Goal: Information Seeking & Learning: Learn about a topic

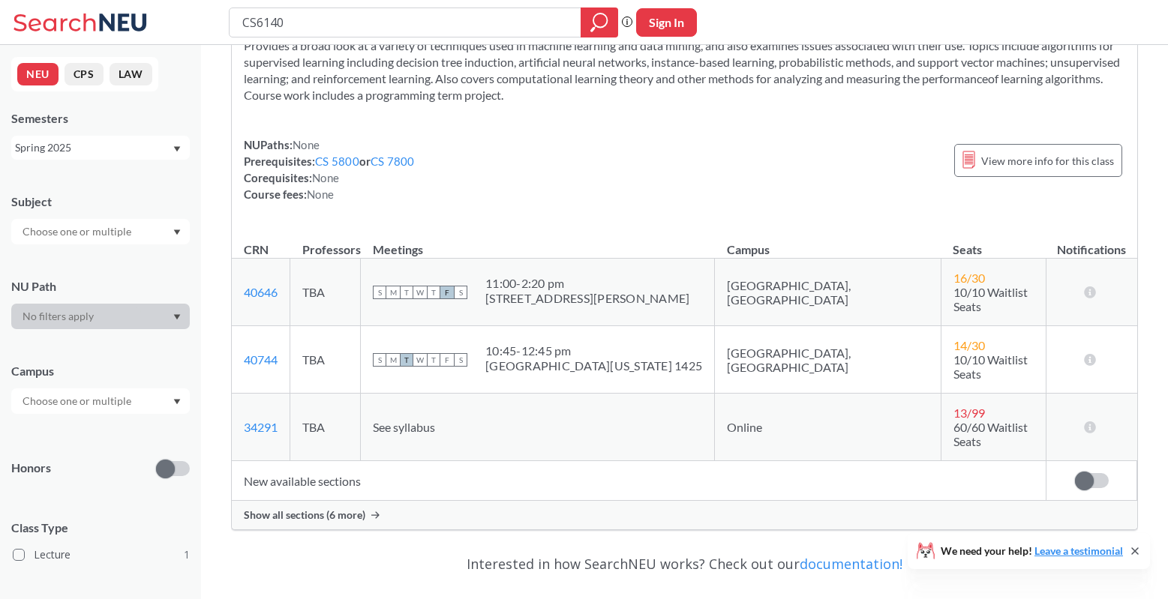
scroll to position [175, 0]
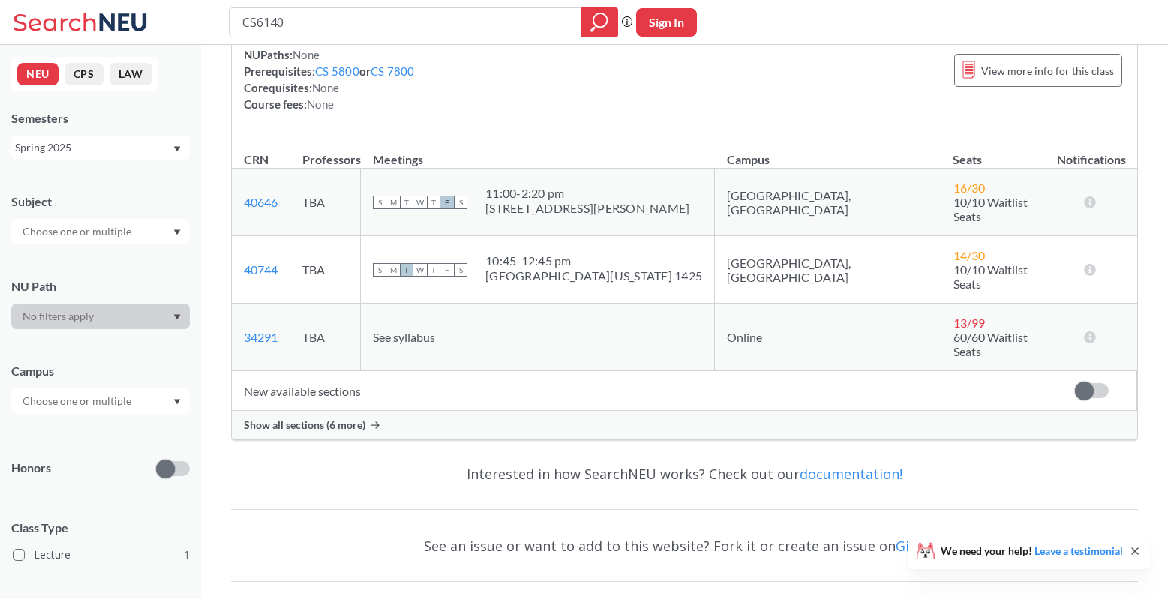
click at [335, 371] on td "New available sections" at bounding box center [639, 391] width 815 height 40
click at [327, 419] on span "Show all sections (6 more)" at bounding box center [305, 426] width 122 height 14
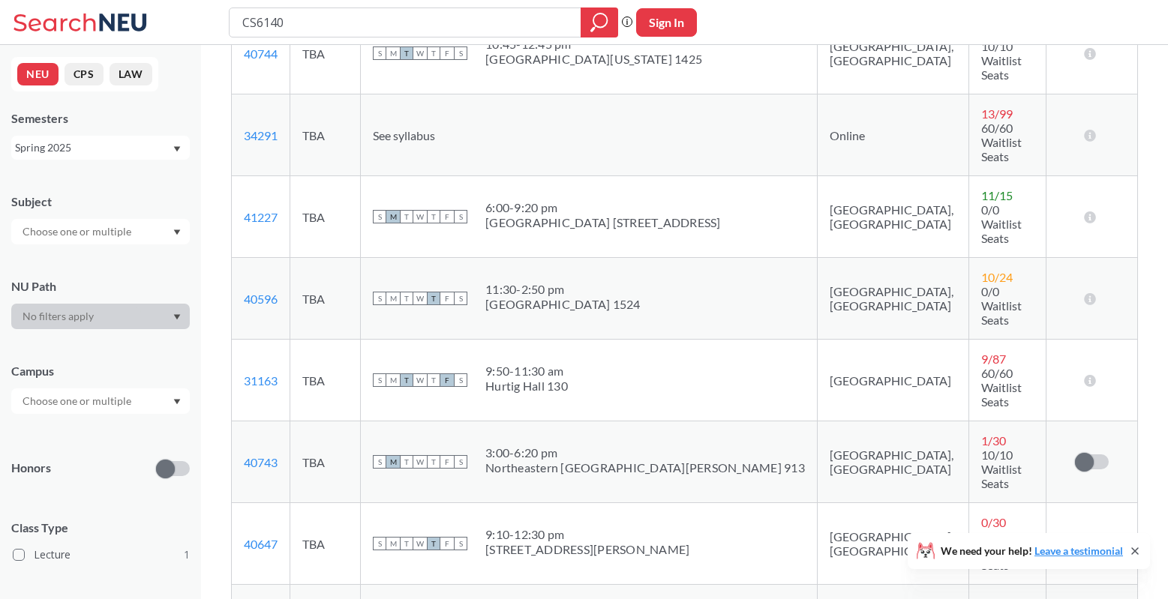
scroll to position [418, 0]
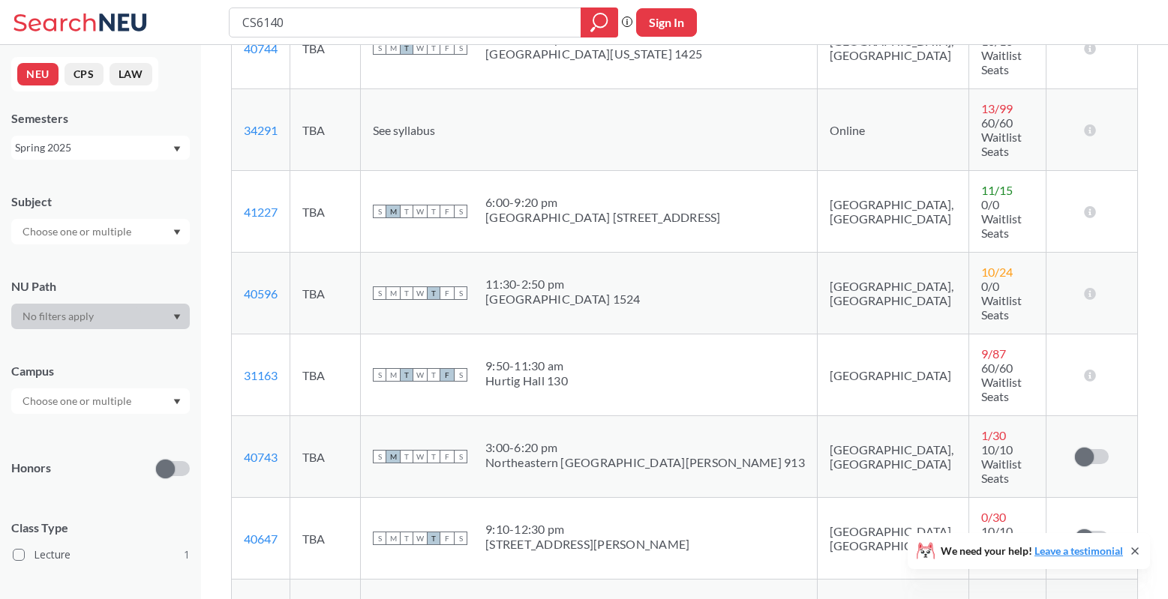
drag, startPoint x: 515, startPoint y: 286, endPoint x: 702, endPoint y: 291, distance: 186.9
click at [702, 440] on div "S M T W T F S 3:00 - 6:20 pm [GEOGRAPHIC_DATA][PERSON_NAME] 913" at bounding box center [589, 456] width 432 height 33
click at [981, 443] on span "10/10 Waitlist Seats" at bounding box center [1001, 464] width 41 height 43
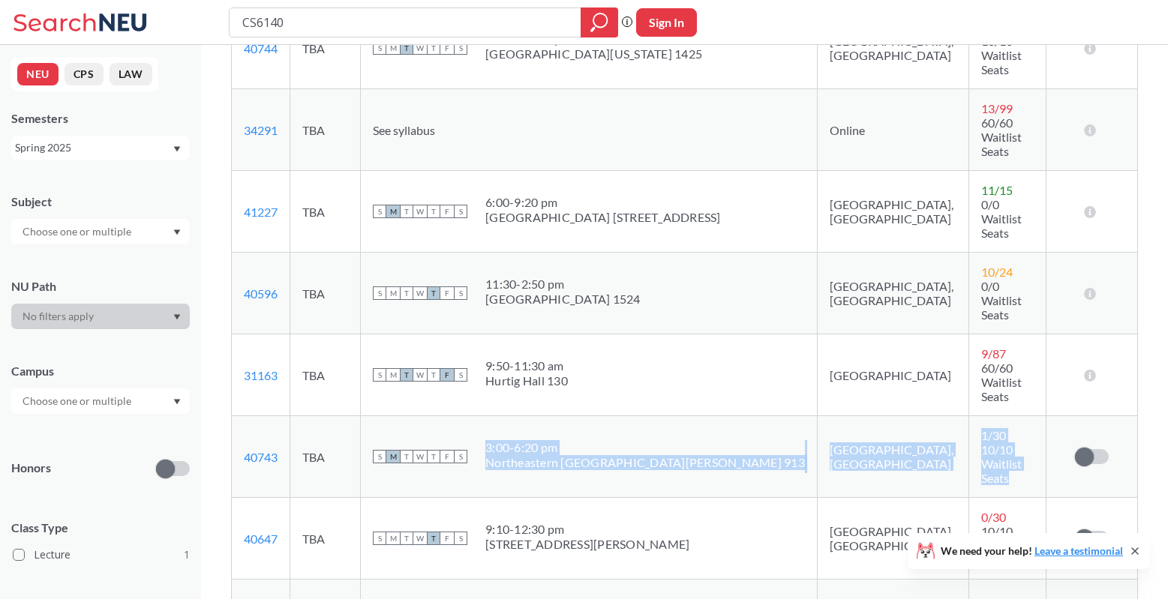
drag, startPoint x: 1007, startPoint y: 305, endPoint x: 616, endPoint y: 277, distance: 391.9
click at [616, 416] on tr "40743 View this section on Banner. TBA S M T W T F S 3:00 - 6:20 pm [GEOGRAPHIC…" at bounding box center [685, 457] width 906 height 82
click at [521, 440] on div "3:00 - 6:20 pm" at bounding box center [645, 447] width 320 height 15
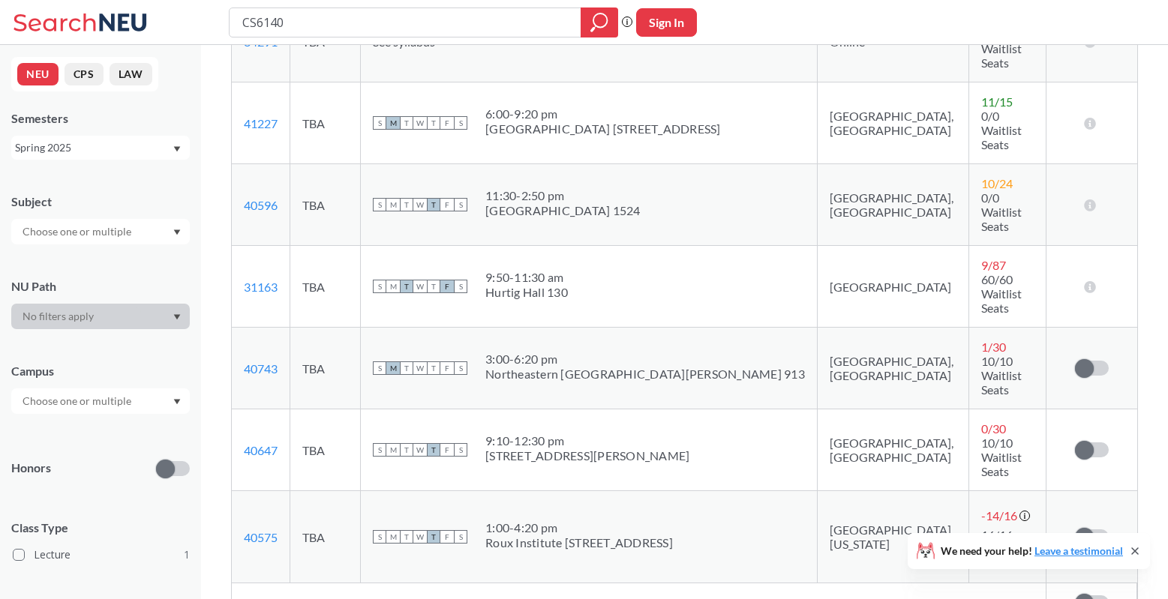
scroll to position [499, 0]
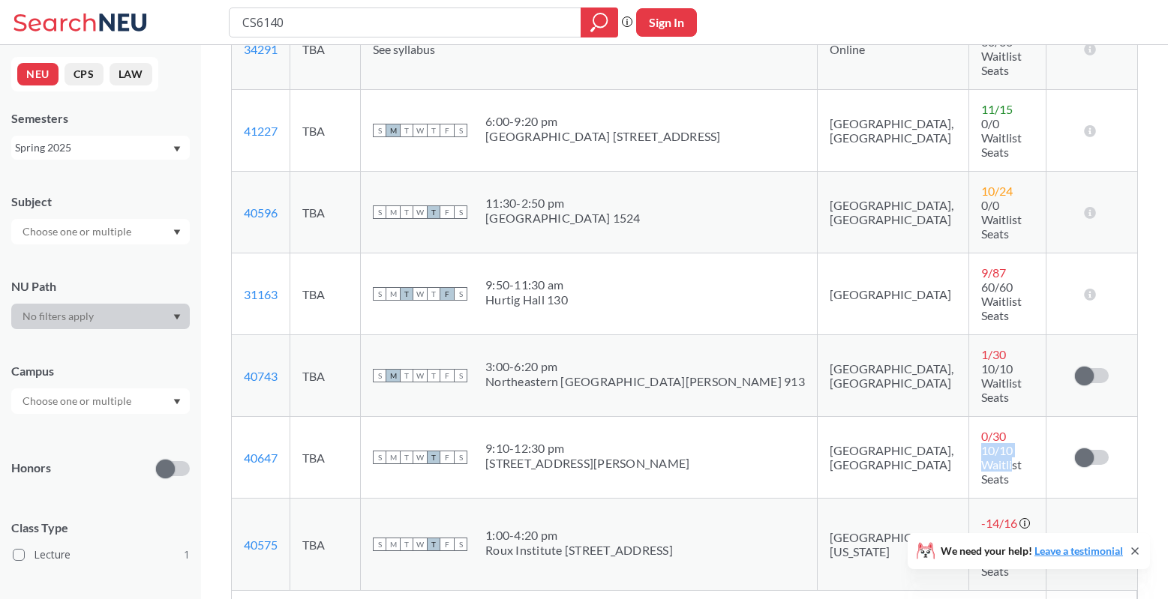
drag, startPoint x: 893, startPoint y: 276, endPoint x: 1027, endPoint y: 281, distance: 134.4
click at [1027, 417] on td "0 / 30 10/10 Waitlist Seats" at bounding box center [1007, 458] width 77 height 82
click at [969, 417] on td "0 / 30 10/10 Waitlist Seats" at bounding box center [1007, 458] width 77 height 82
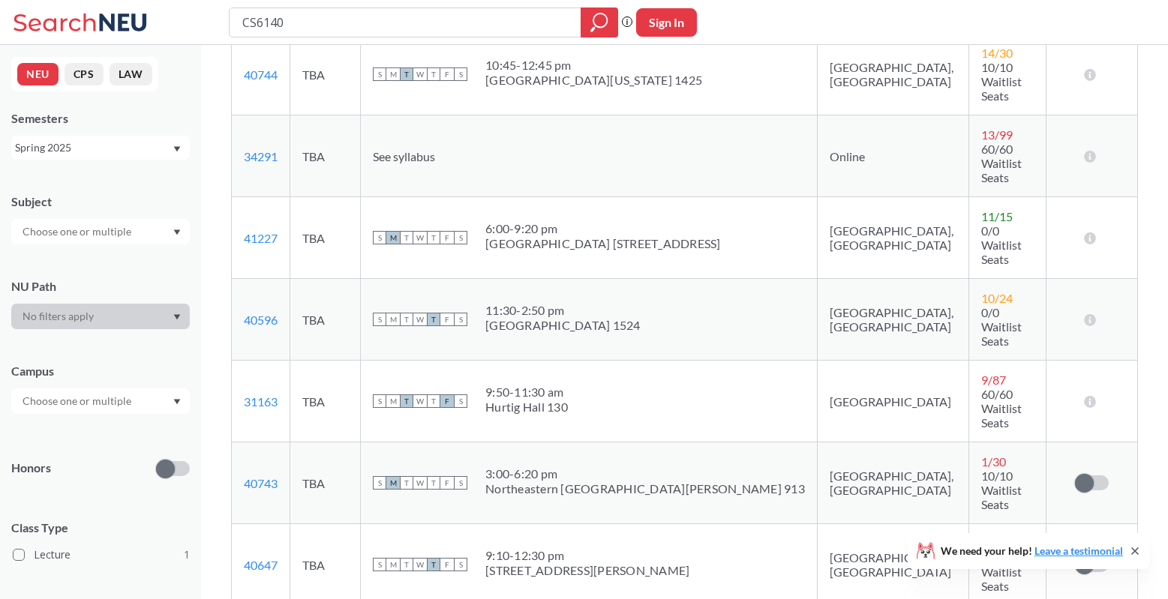
scroll to position [350, 0]
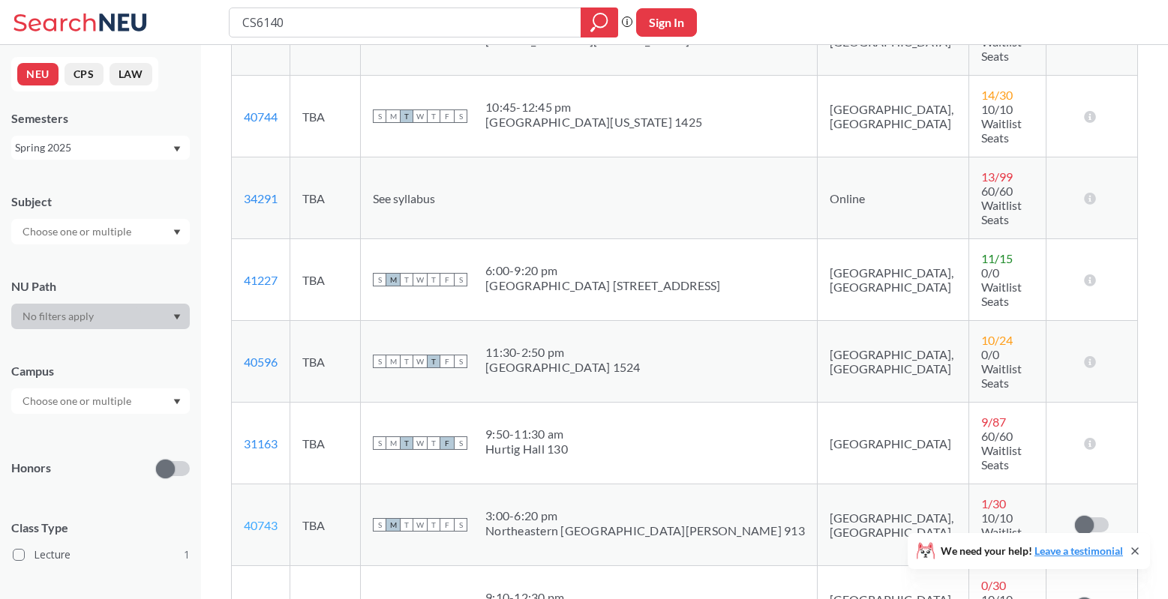
click at [267, 518] on link "40743" at bounding box center [261, 525] width 34 height 14
